Goal: Complete application form

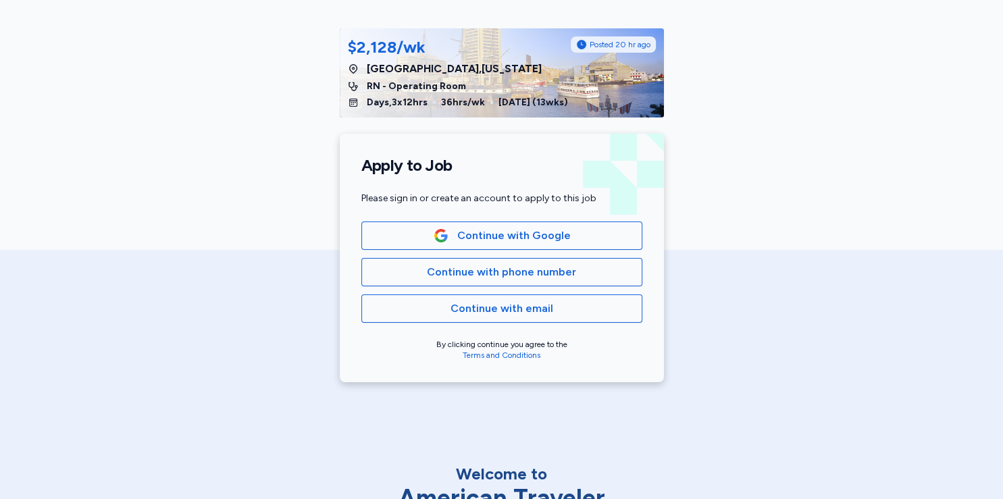
scroll to position [161, 0]
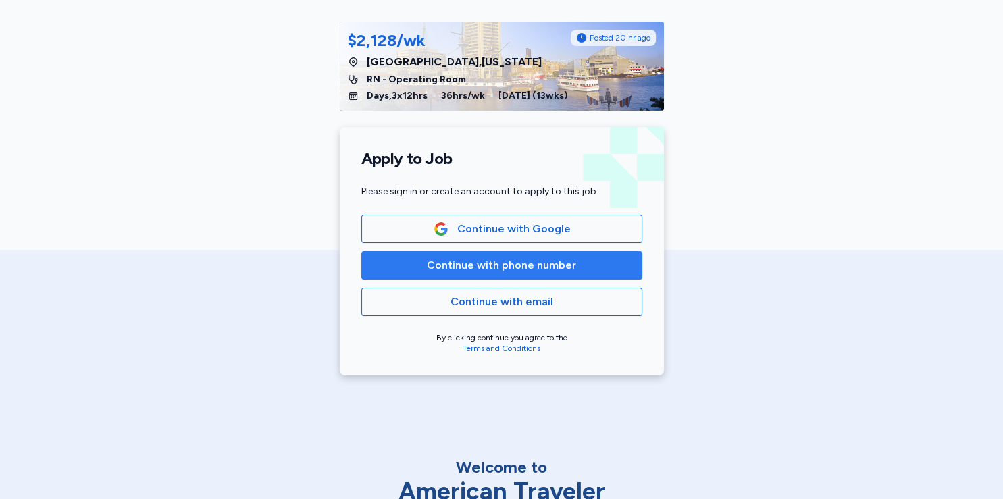
click at [492, 265] on span "Continue with phone number" at bounding box center [501, 265] width 149 height 16
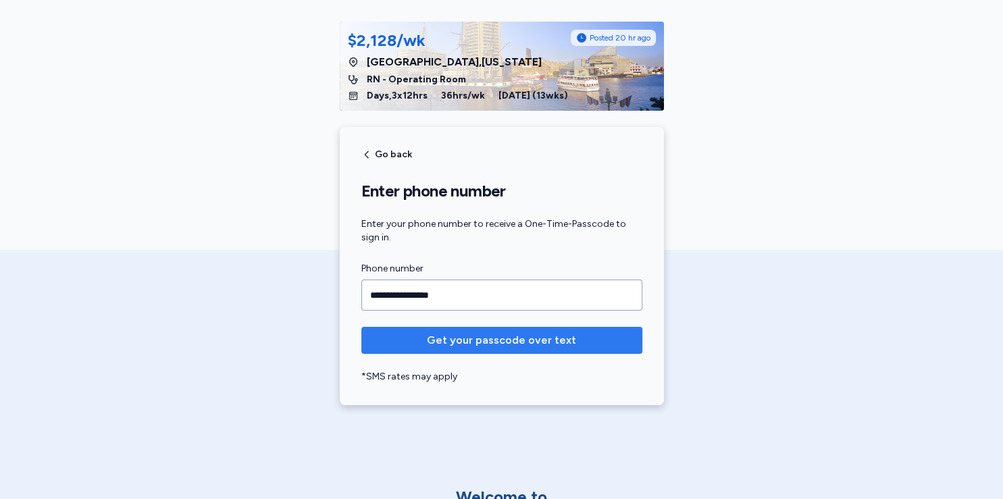
type input "**********"
click at [525, 338] on span "Get your passcode over text" at bounding box center [501, 340] width 149 height 16
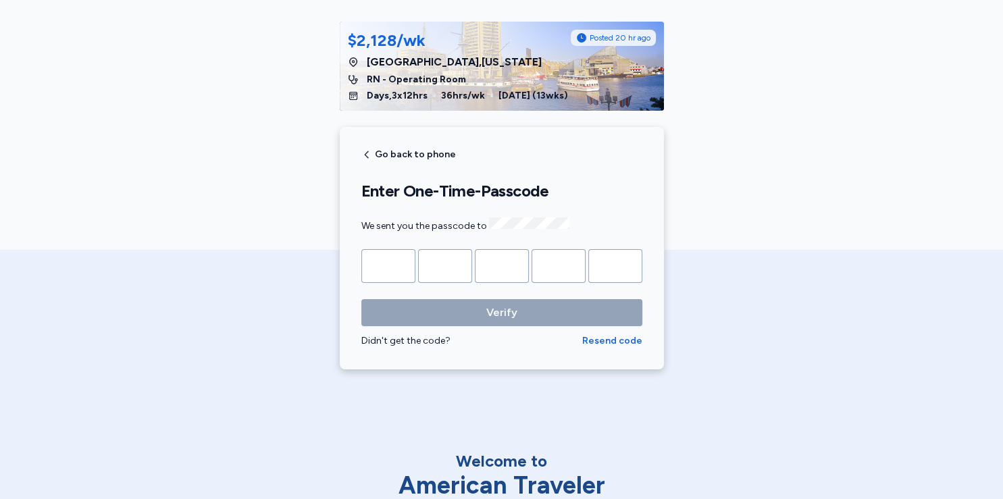
type input "*"
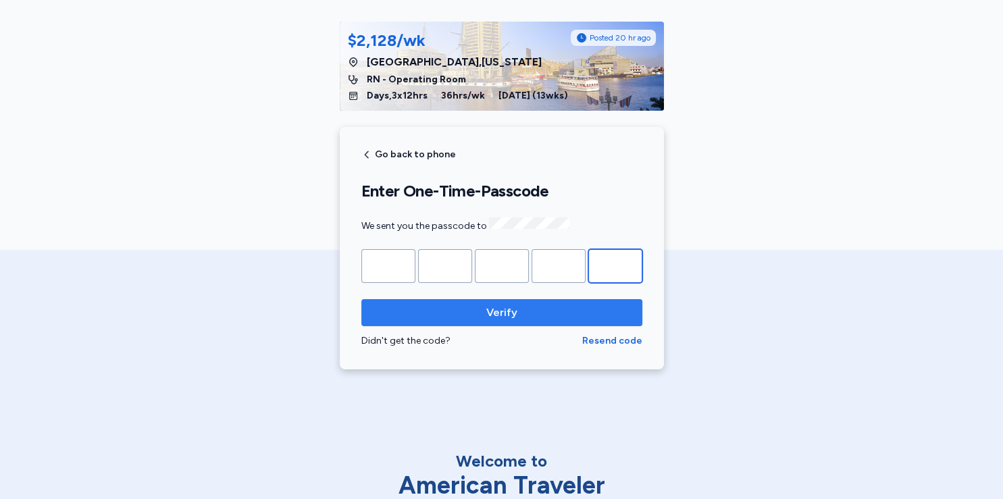
type input "*"
click at [509, 308] on span "Verify" at bounding box center [501, 313] width 259 height 16
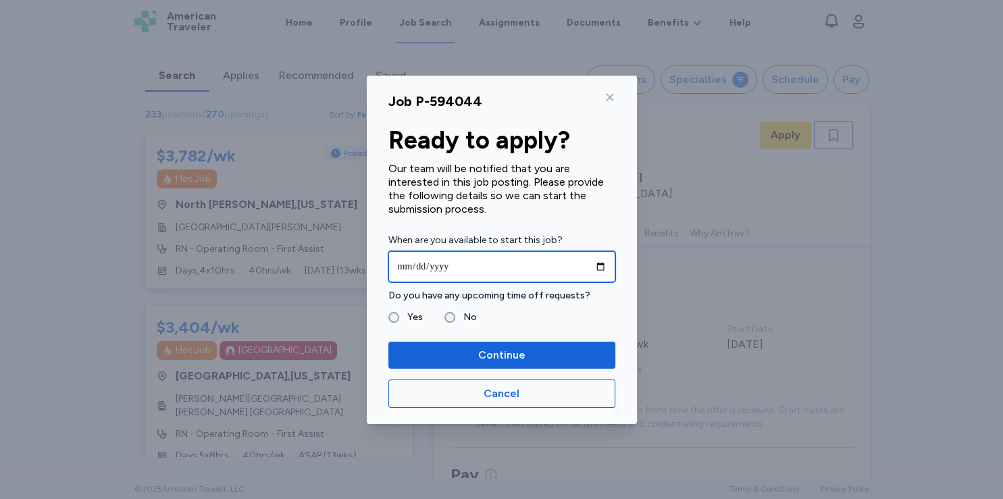
click at [597, 263] on input "date" at bounding box center [501, 266] width 227 height 31
type input "**********"
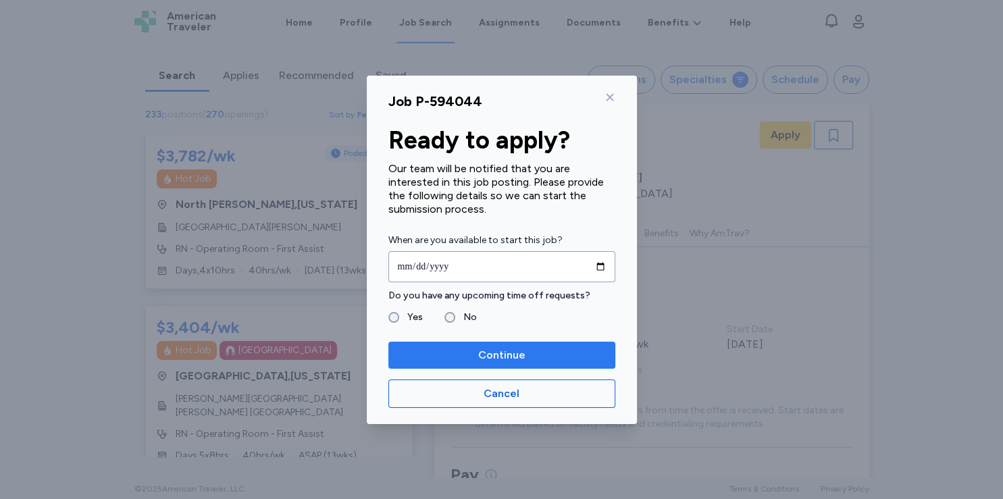
click at [461, 350] on span "Continue" at bounding box center [501, 355] width 205 height 16
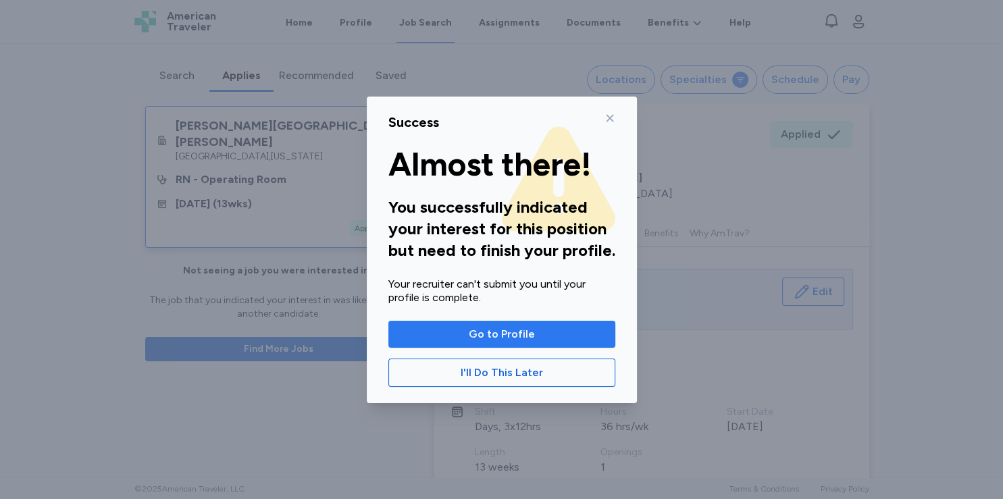
click at [500, 332] on span "Go to Profile" at bounding box center [502, 334] width 66 height 16
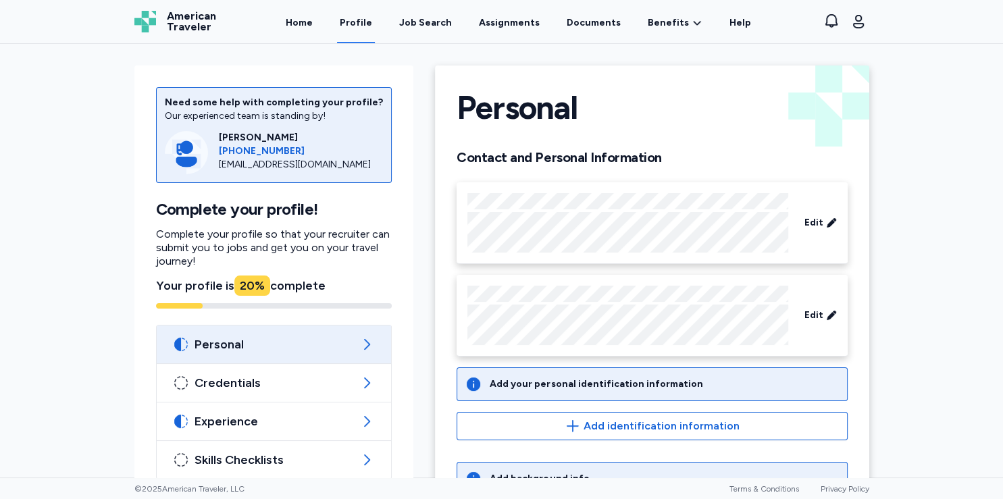
scroll to position [88, 0]
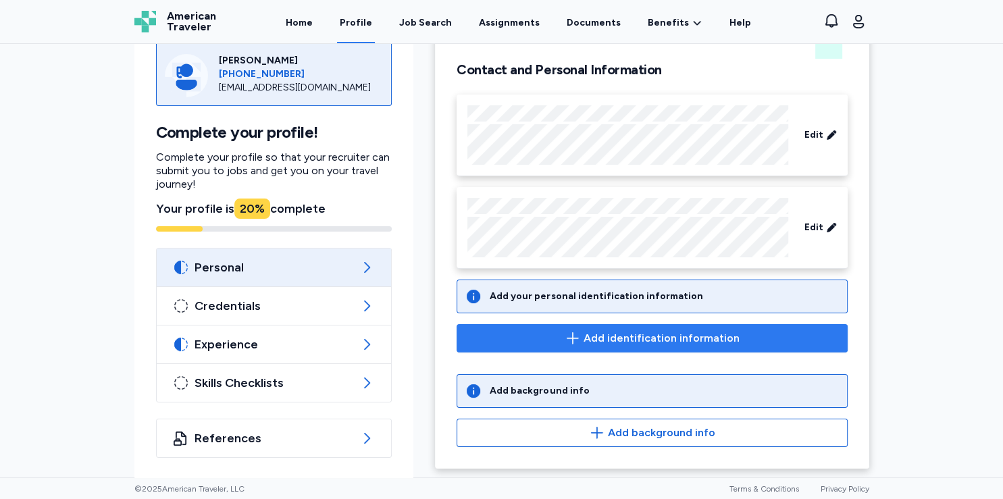
click at [606, 340] on span "Add identification information" at bounding box center [662, 338] width 156 height 16
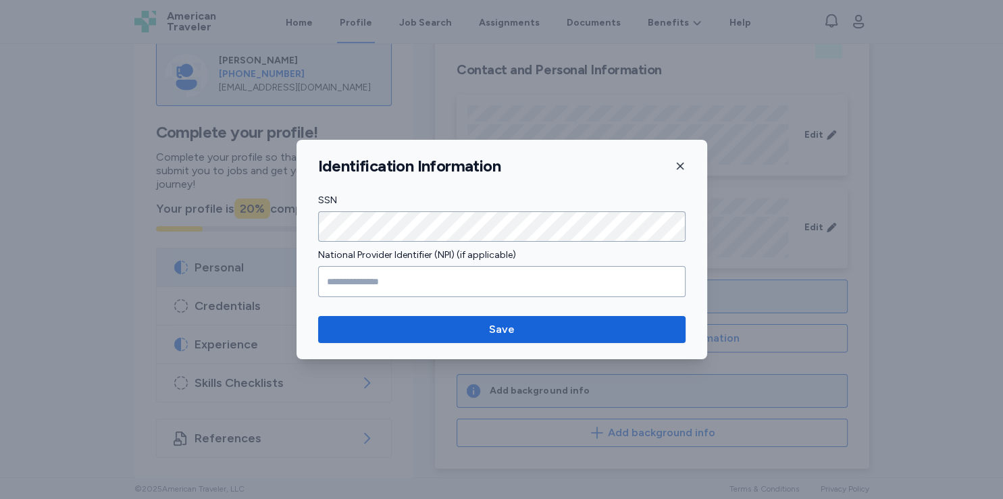
click at [678, 163] on icon "button" at bounding box center [680, 166] width 11 height 11
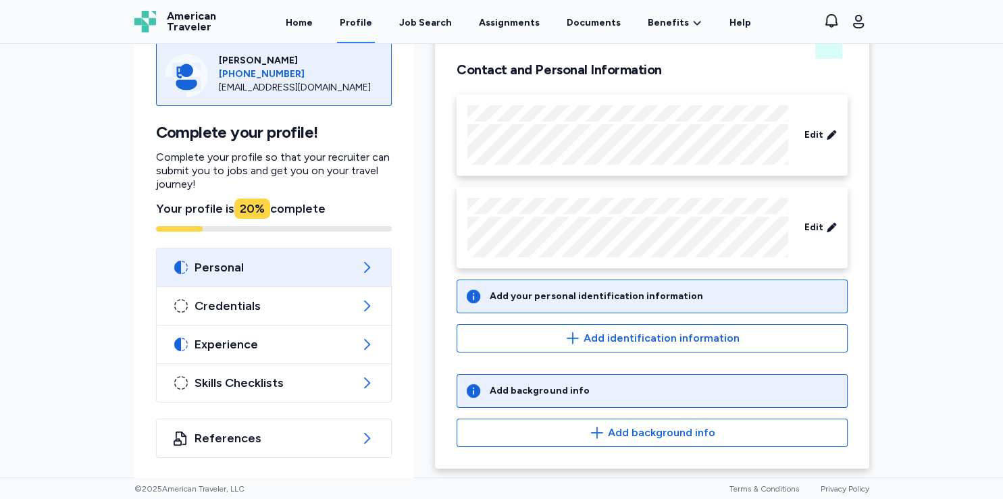
scroll to position [0, 0]
